Goal: Task Accomplishment & Management: Complete application form

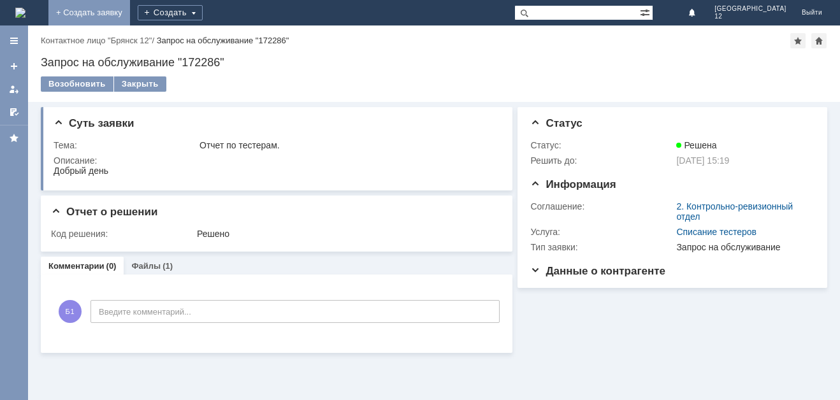
click at [130, 9] on link "+ Создать заявку" at bounding box center [89, 12] width 82 height 25
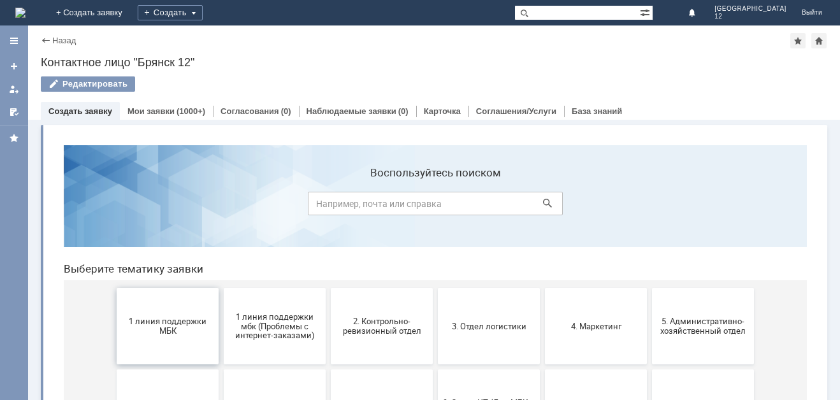
click at [161, 340] on button "1 линия поддержки МБК" at bounding box center [168, 326] width 102 height 76
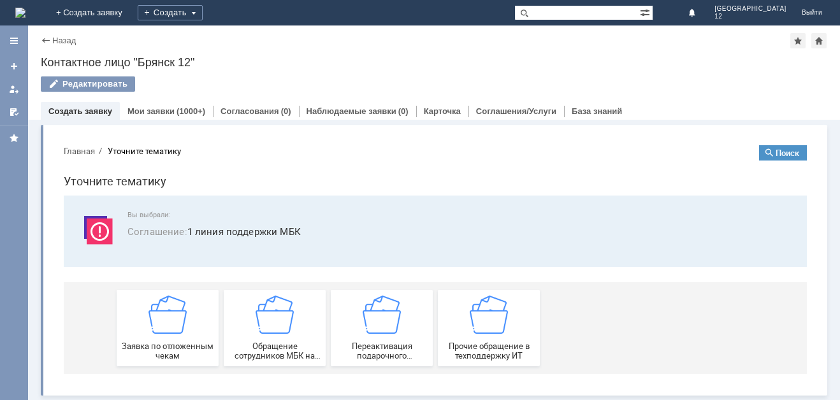
click at [161, 340] on div "Заявка по отложенным чекам" at bounding box center [167, 328] width 94 height 65
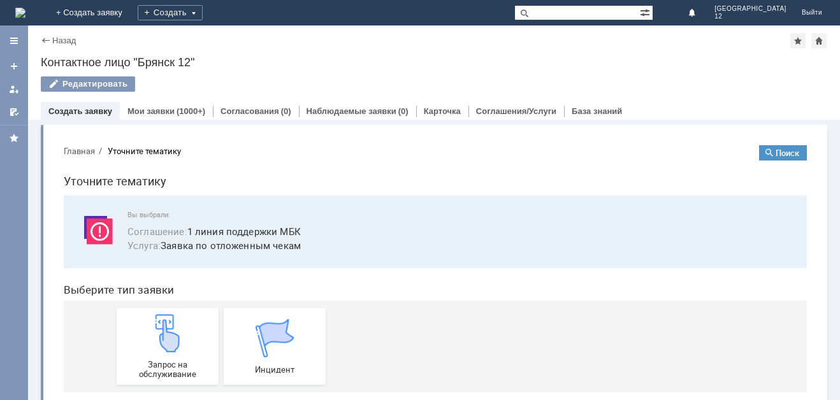
click at [161, 340] on img at bounding box center [167, 333] width 38 height 38
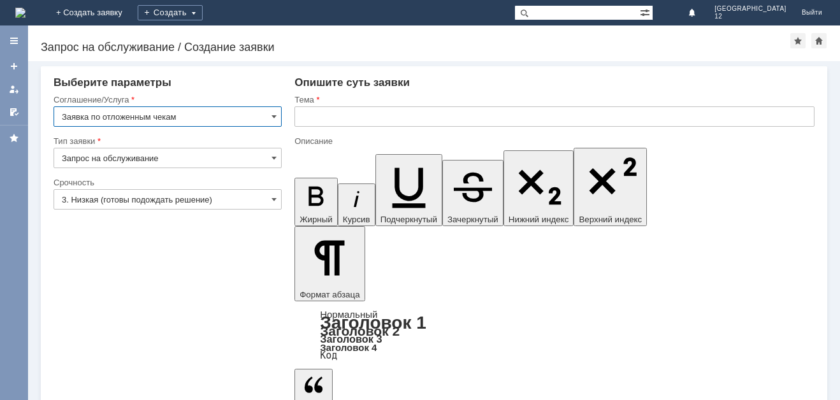
click at [310, 123] on input "text" at bounding box center [554, 116] width 520 height 20
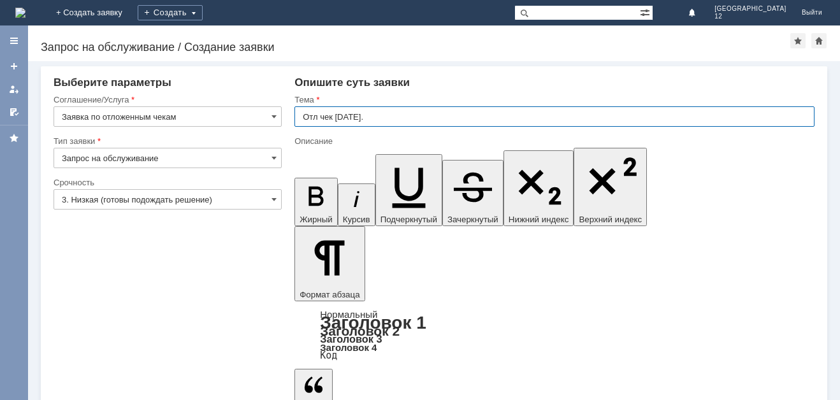
type input "Отл чек 27.08.2025."
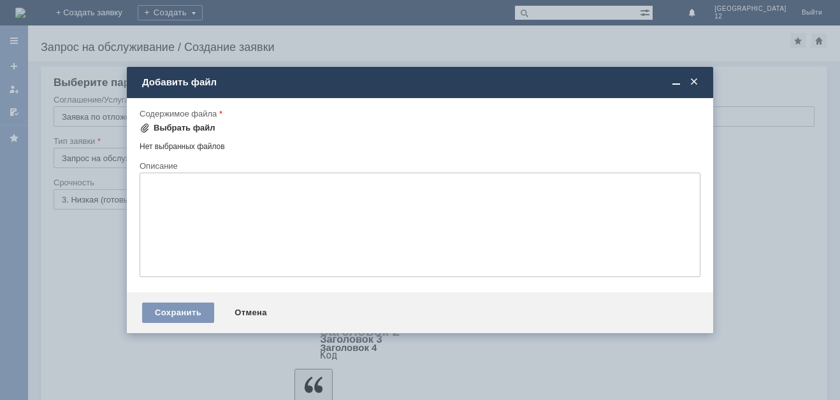
click at [161, 128] on div "Выбрать файл" at bounding box center [185, 128] width 62 height 10
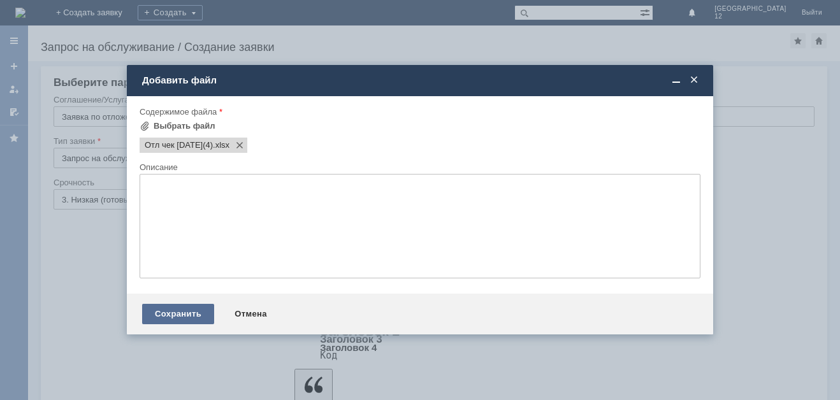
click at [197, 308] on div "Сохранить" at bounding box center [178, 314] width 72 height 20
